Goal: Transaction & Acquisition: Book appointment/travel/reservation

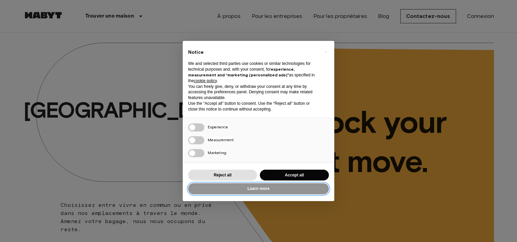
click at [238, 190] on button "Learn more" at bounding box center [258, 188] width 141 height 11
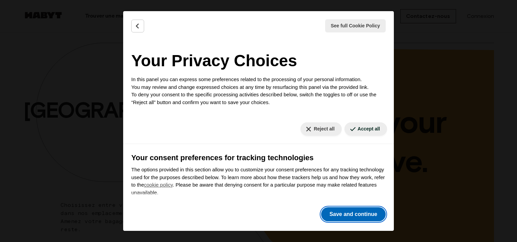
click at [349, 211] on button "Save and continue" at bounding box center [353, 214] width 65 height 14
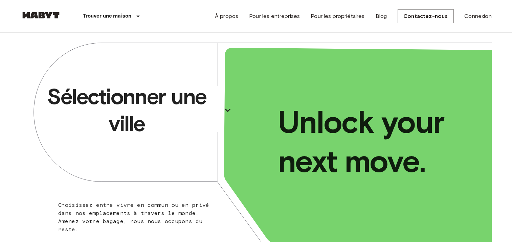
click at [165, 107] on p "Sélectionner une ville" at bounding box center [126, 110] width 185 height 54
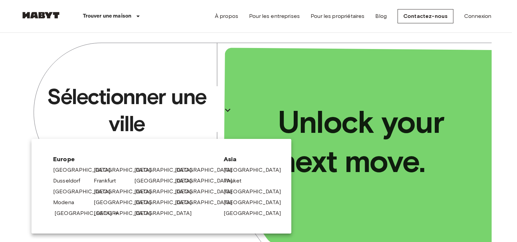
click at [66, 215] on link "[GEOGRAPHIC_DATA]" at bounding box center [86, 213] width 64 height 8
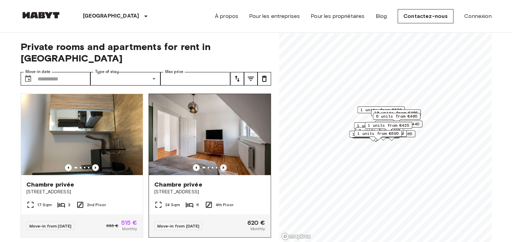
click at [220, 164] on icon "Previous image" at bounding box center [223, 167] width 7 height 7
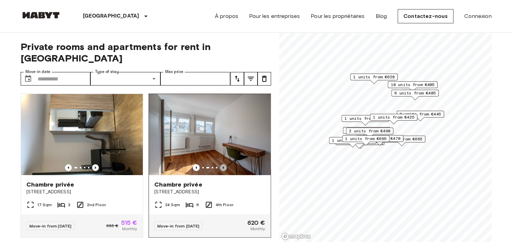
click at [220, 164] on icon "Previous image" at bounding box center [223, 167] width 7 height 7
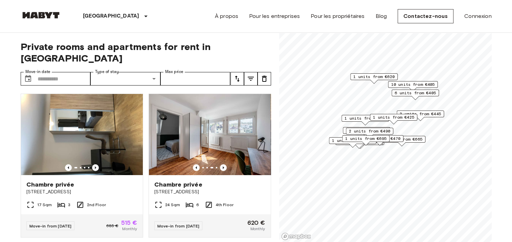
click at [403, 121] on div "1 units from €425" at bounding box center [393, 119] width 47 height 10
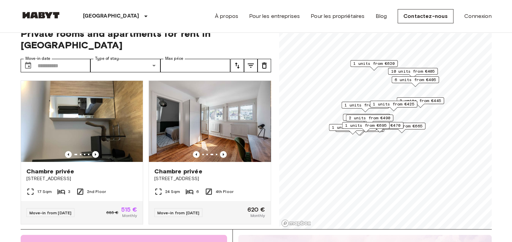
scroll to position [13, 0]
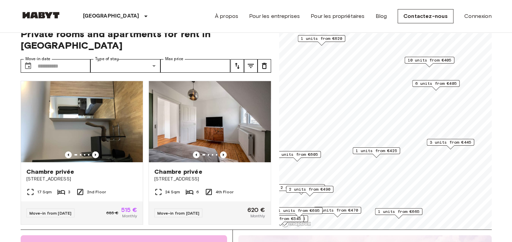
click at [436, 84] on span "6 units from €405" at bounding box center [435, 83] width 41 height 6
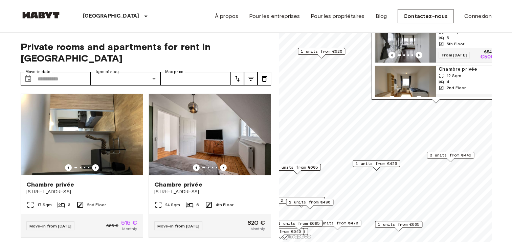
click at [418, 80] on img "Map marker" at bounding box center [405, 86] width 61 height 41
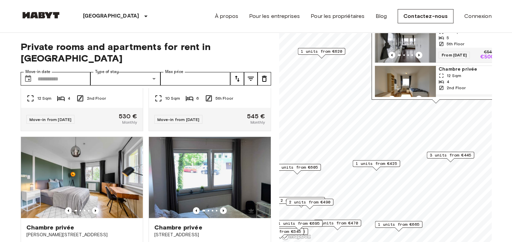
scroll to position [406, 0]
